Goal: Go to known website: Access a specific website the user already knows

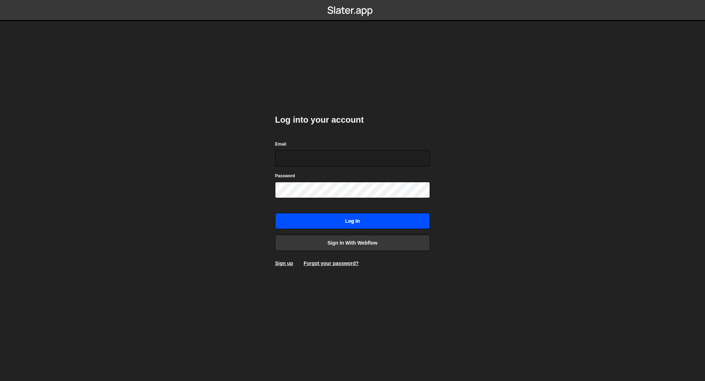
type input "[EMAIL_ADDRESS][DOMAIN_NAME]"
click at [310, 216] on input "Log in" at bounding box center [352, 221] width 155 height 16
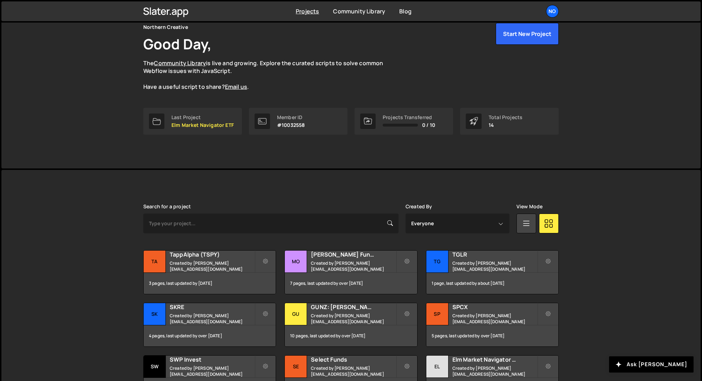
scroll to position [39, 0]
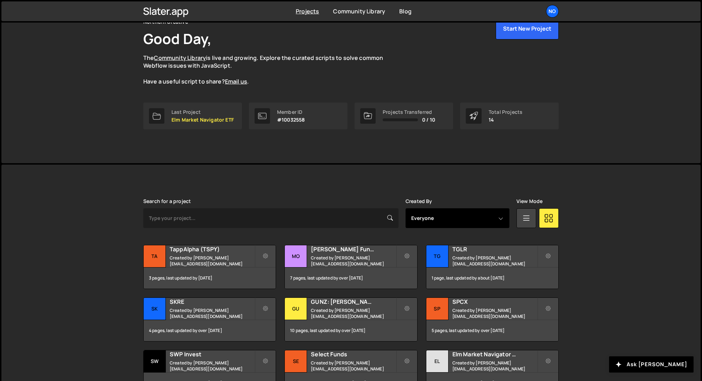
click at [435, 219] on select "Everyone luke@northerncreative.com" at bounding box center [458, 218] width 104 height 20
click at [406, 208] on select "Everyone luke@northerncreative.com" at bounding box center [458, 218] width 104 height 20
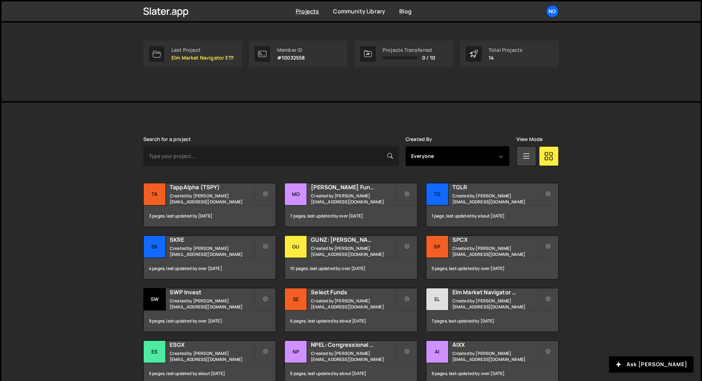
scroll to position [160, 0]
